Goal: Information Seeking & Learning: Learn about a topic

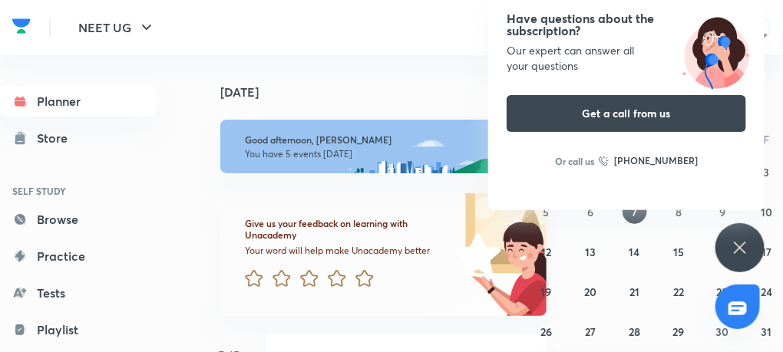
click at [735, 257] on div "Have questions about the subscription? Our expert can answer all your questions…" at bounding box center [740, 247] width 49 height 49
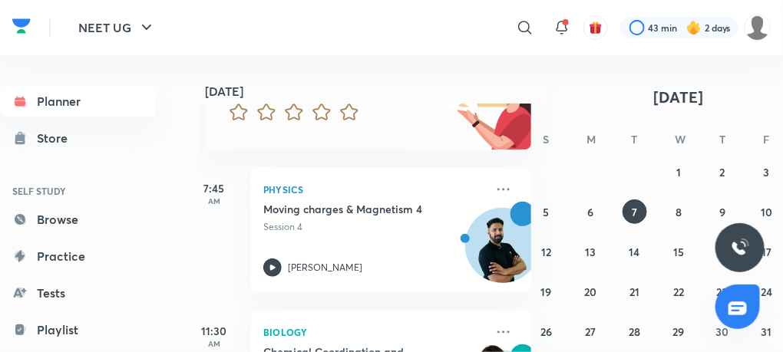
scroll to position [0, 15]
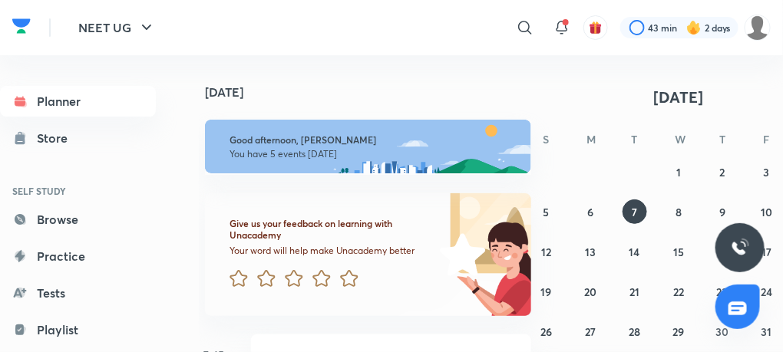
click at [347, 258] on div "Give us your feedback on learning with Unacademy Your word will help make Unaca…" at bounding box center [322, 254] width 235 height 123
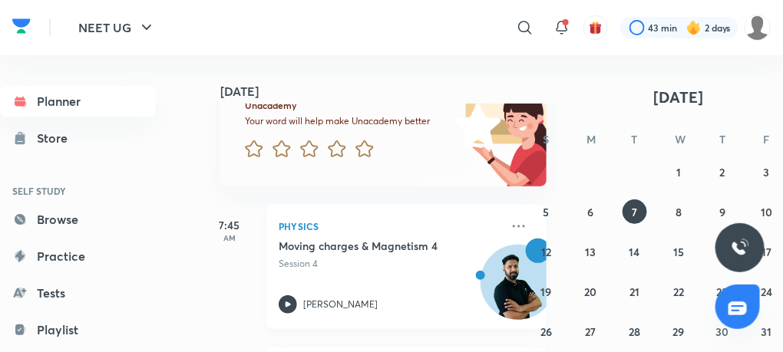
scroll to position [127, 0]
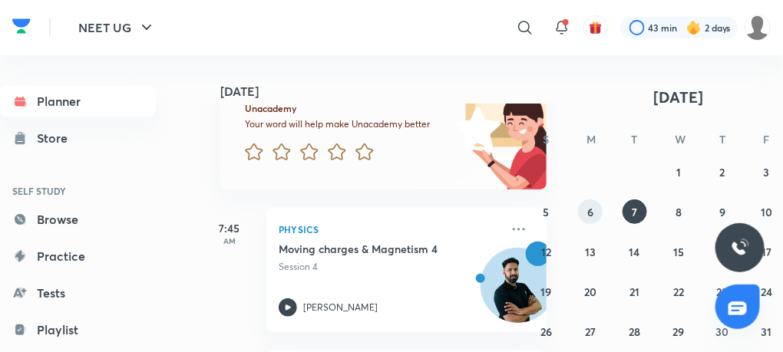
click at [591, 212] on abbr "6" at bounding box center [590, 212] width 6 height 15
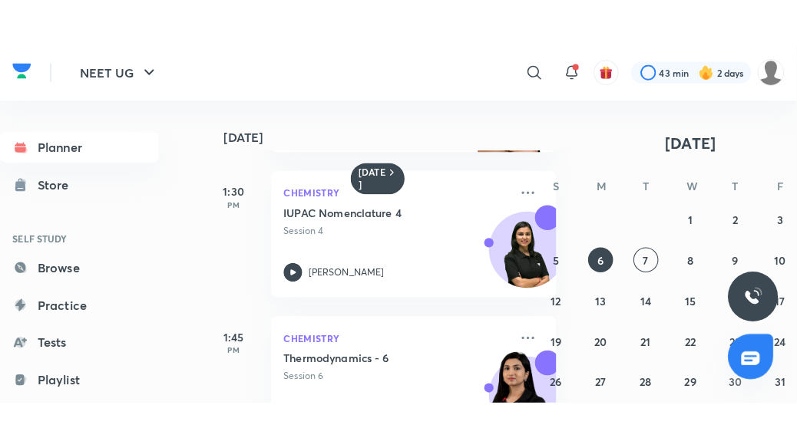
scroll to position [428, 0]
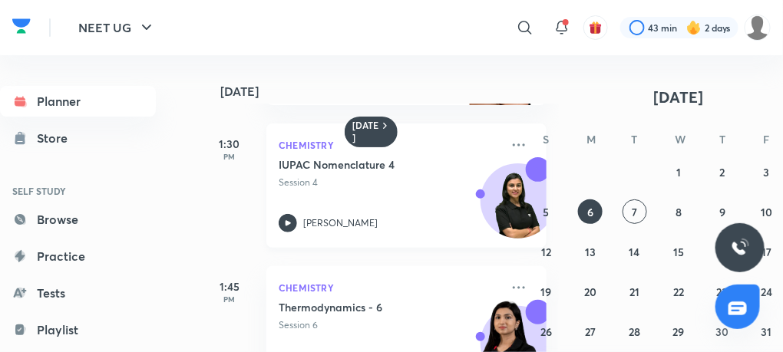
click at [290, 218] on icon at bounding box center [288, 223] width 18 height 18
